Goal: Find specific page/section: Find specific page/section

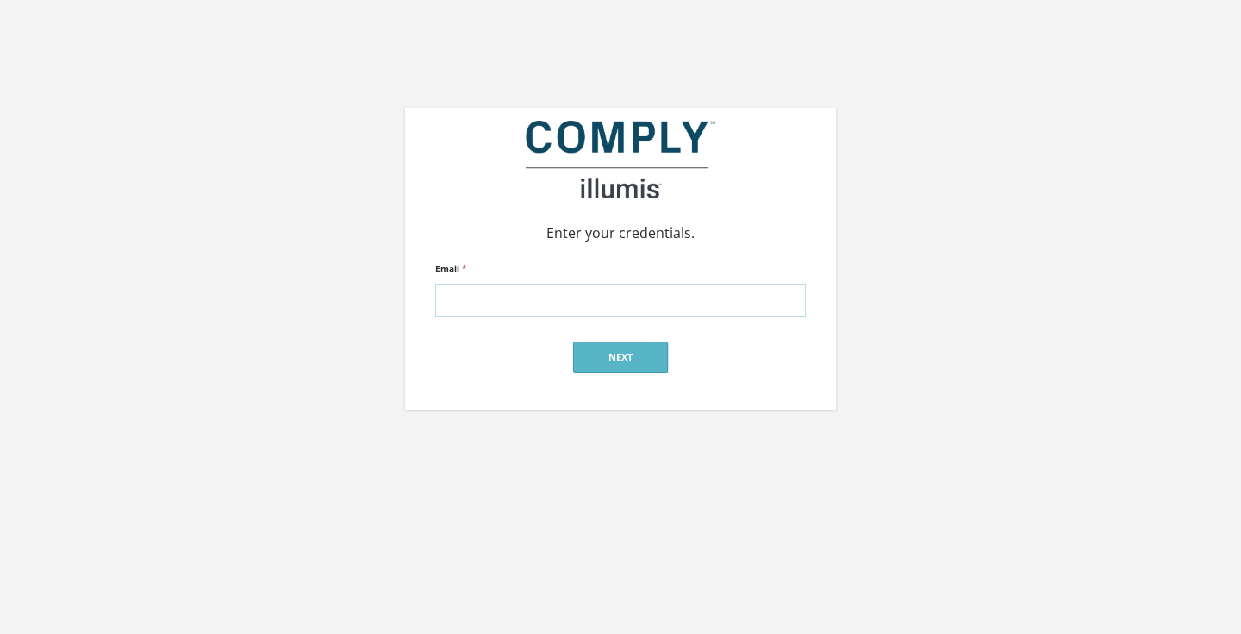
type input "[PERSON_NAME][EMAIL_ADDRESS][DOMAIN_NAME]"
click input "submit" at bounding box center [0, 0] width 0 height 0
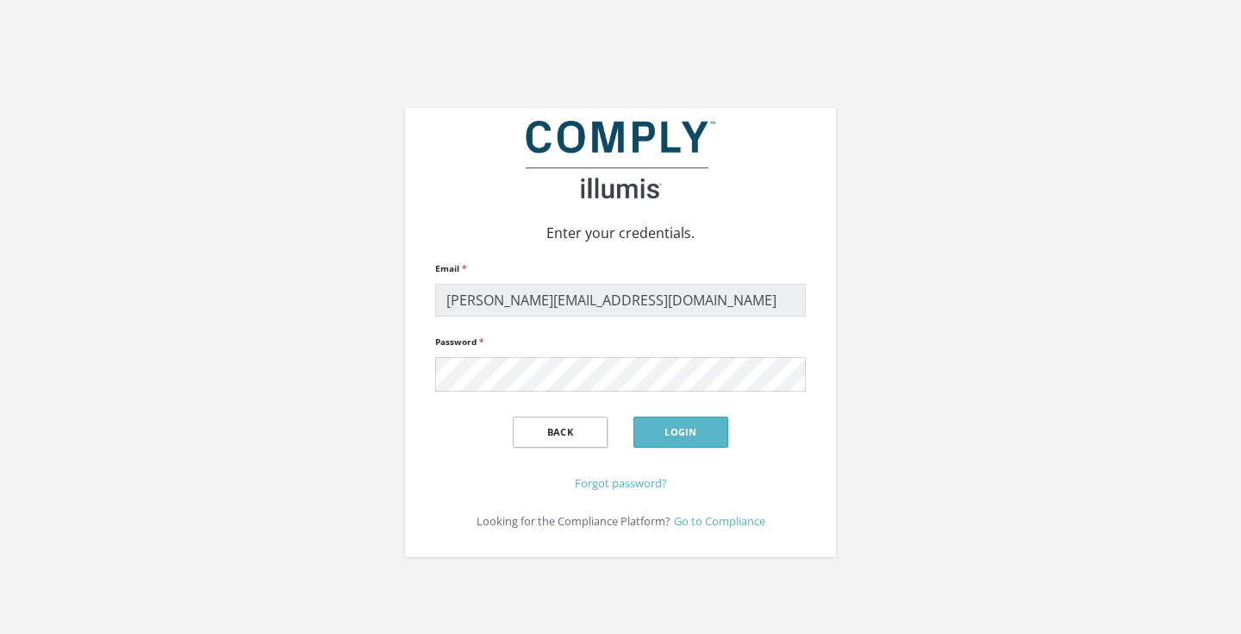
click input "submit" at bounding box center [0, 0] width 0 height 0
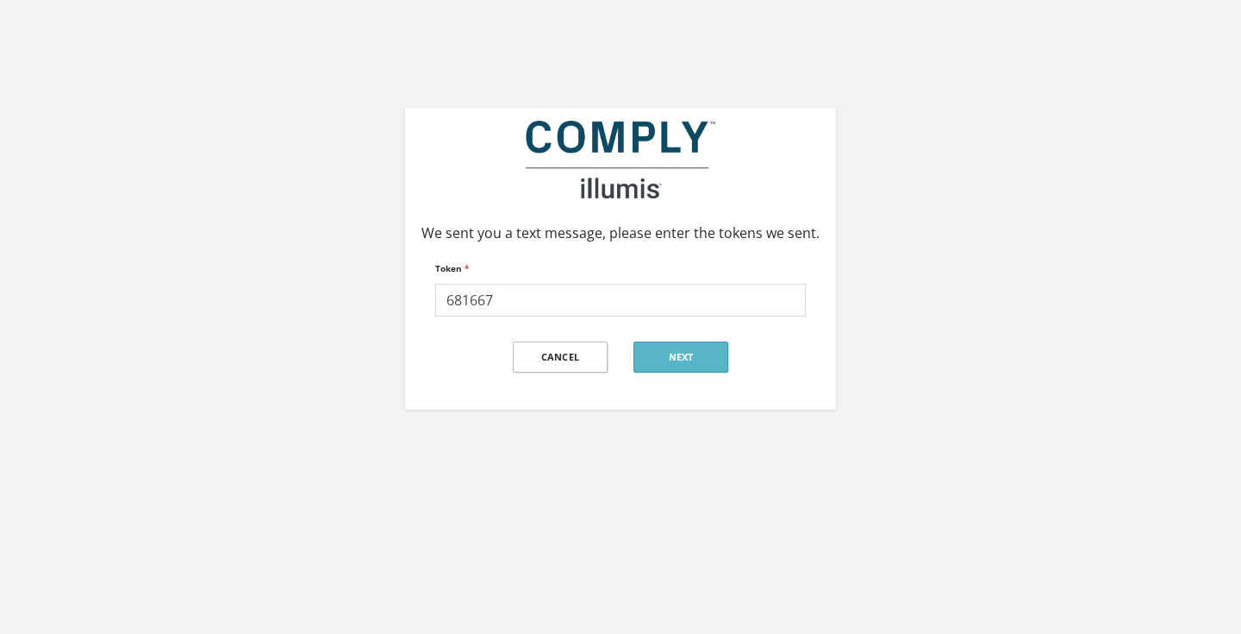
type input "681667"
click input "submit" at bounding box center [0, 0] width 0 height 0
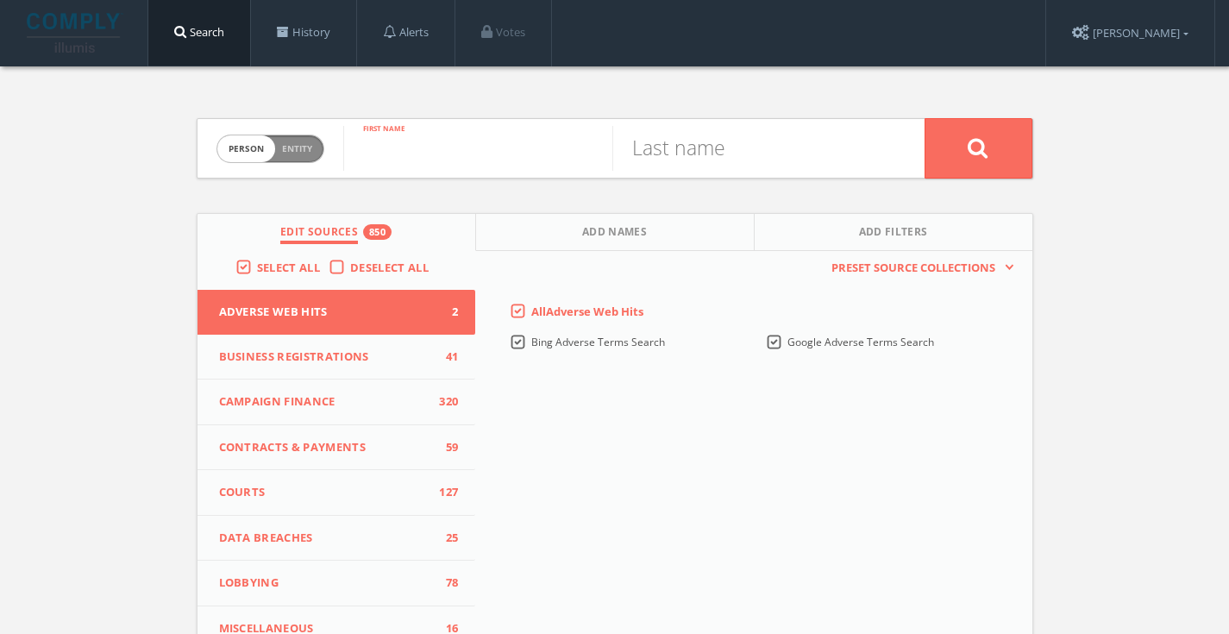
click at [518, 132] on input "text" at bounding box center [477, 148] width 269 height 45
type input "[PERSON_NAME]"
drag, startPoint x: 501, startPoint y: 145, endPoint x: 735, endPoint y: 141, distance: 234.5
click at [735, 141] on input "sdestadt" at bounding box center [746, 148] width 269 height 45
click at [654, 157] on input "sdestadt" at bounding box center [746, 148] width 269 height 45
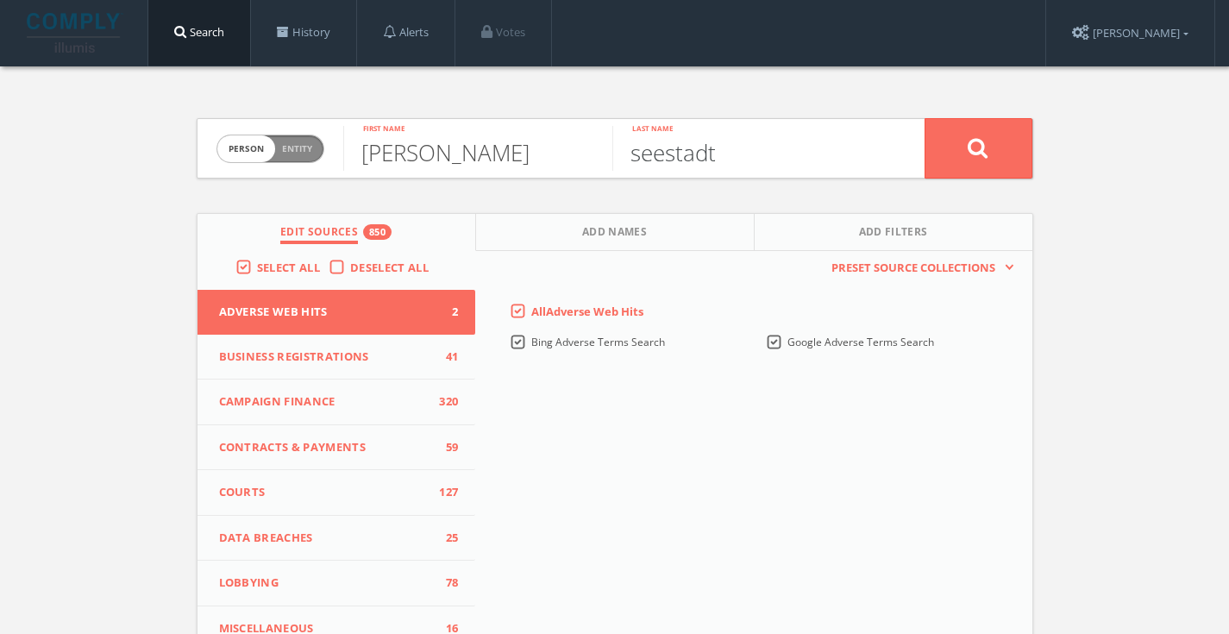
type input "seestadt"
click at [987, 167] on button at bounding box center [978, 148] width 108 height 60
